Goal: Check status: Check status

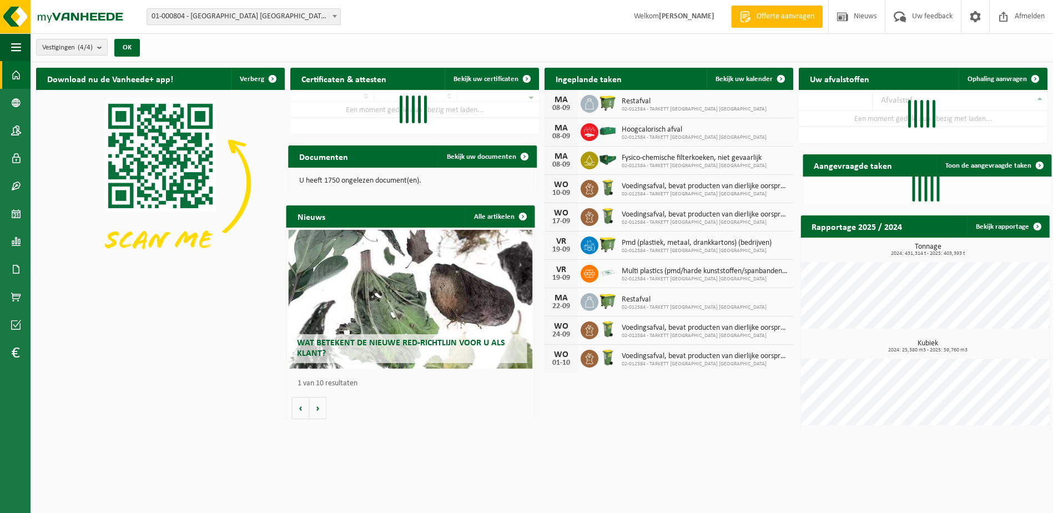
click at [252, 14] on span "01-000804 - [GEOGRAPHIC_DATA] [GEOGRAPHIC_DATA] - [GEOGRAPHIC_DATA]" at bounding box center [243, 17] width 193 height 16
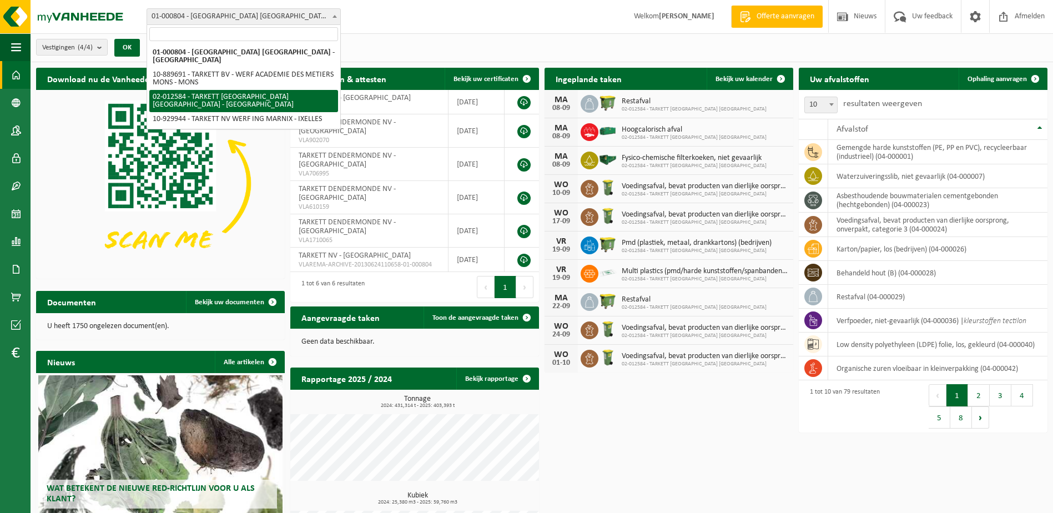
select select "2436"
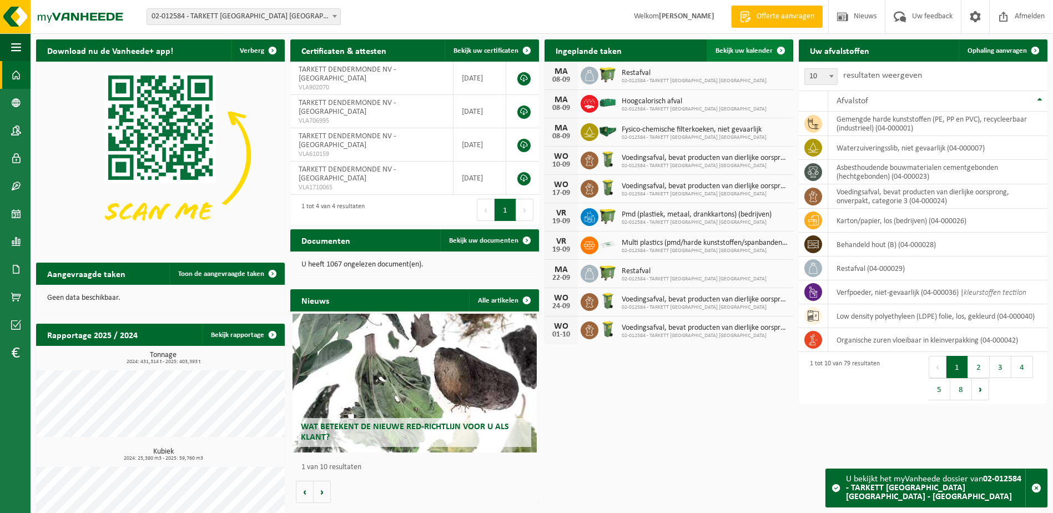
click at [741, 49] on span "Bekijk uw kalender" at bounding box center [744, 50] width 57 height 7
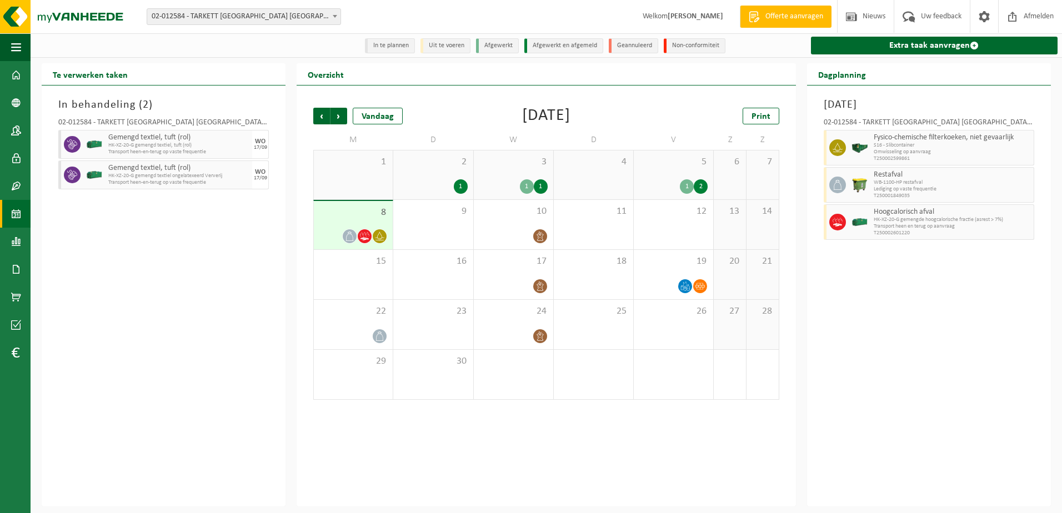
click at [238, 448] on div "In behandeling ( 2 ) 02-012584 - TARKETT [GEOGRAPHIC_DATA] NV - [GEOGRAPHIC_DAT…" at bounding box center [164, 296] width 244 height 421
